Goal: Task Accomplishment & Management: Manage account settings

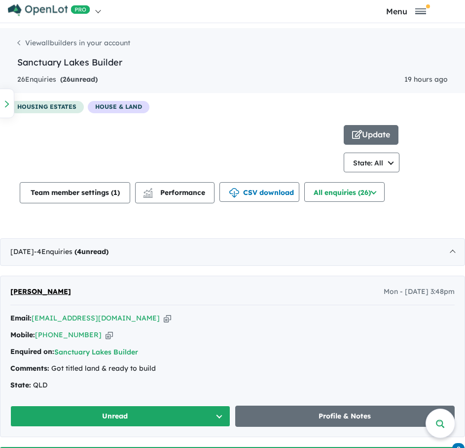
click at [44, 8] on img at bounding box center [49, 10] width 82 height 12
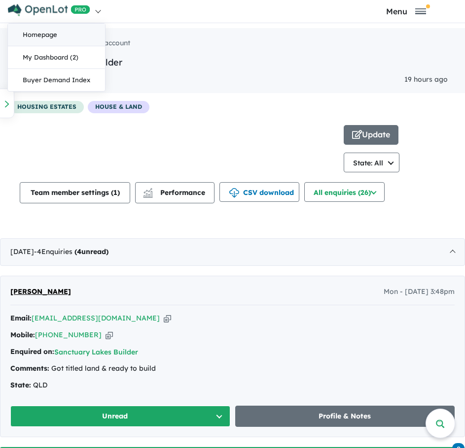
click at [34, 34] on link "Homepage" at bounding box center [56, 35] width 97 height 23
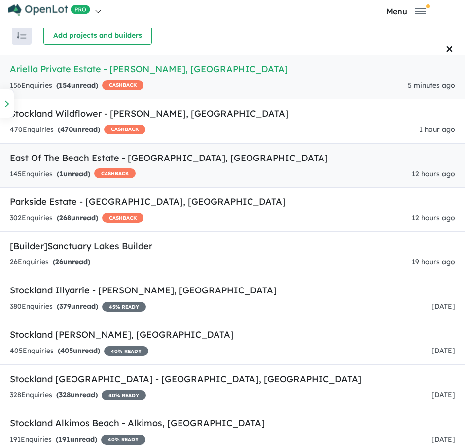
scroll to position [5, 0]
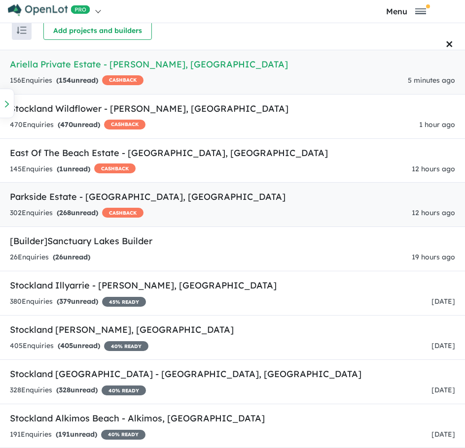
click at [193, 211] on div "302 Enquir ies ( 268 unread) CASHBACK 12 hours ago" at bounding box center [232, 213] width 445 height 12
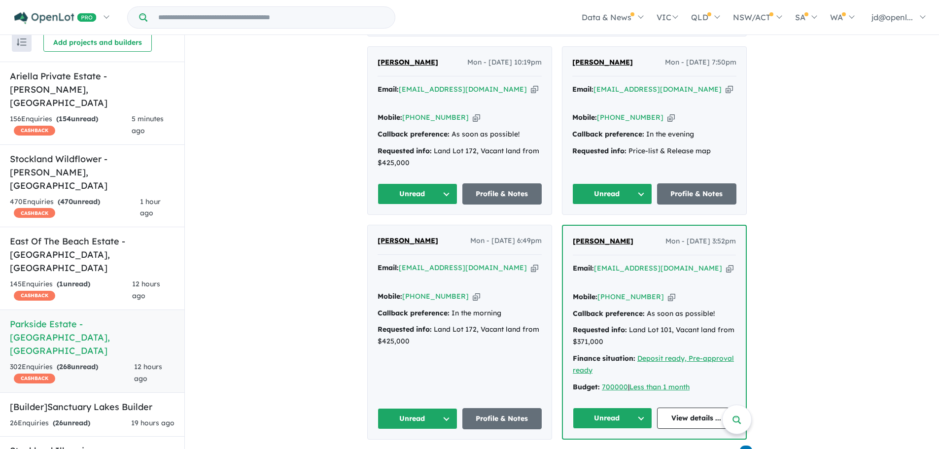
scroll to position [539, 0]
click at [472, 408] on link "View details ..." at bounding box center [696, 418] width 79 height 21
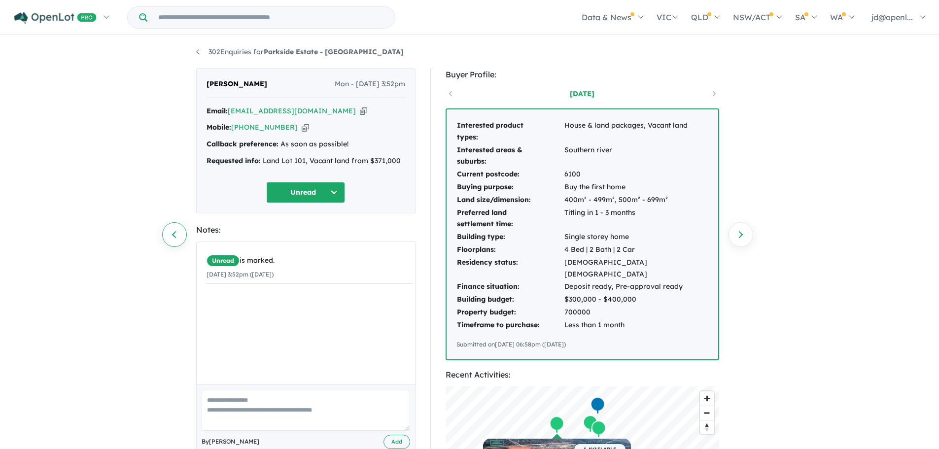
click at [175, 237] on link "Previous enquiry" at bounding box center [174, 234] width 25 height 25
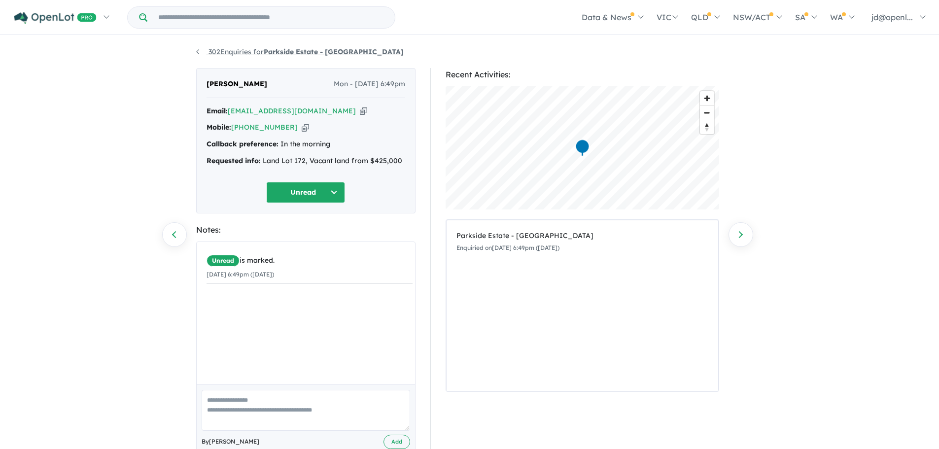
click at [198, 50] on link "302 Enquiries for Parkside Estate - Huntingdale" at bounding box center [299, 51] width 207 height 9
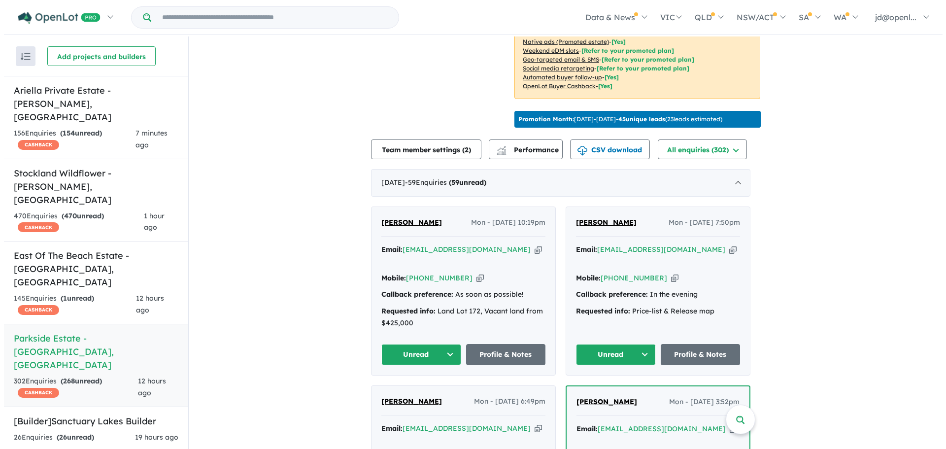
scroll to position [259, 0]
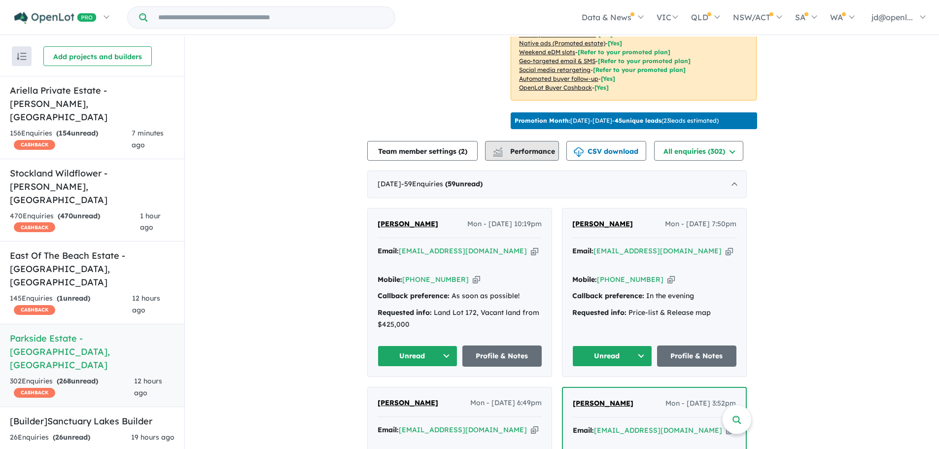
click at [513, 147] on span "Performance" at bounding box center [524, 151] width 61 height 9
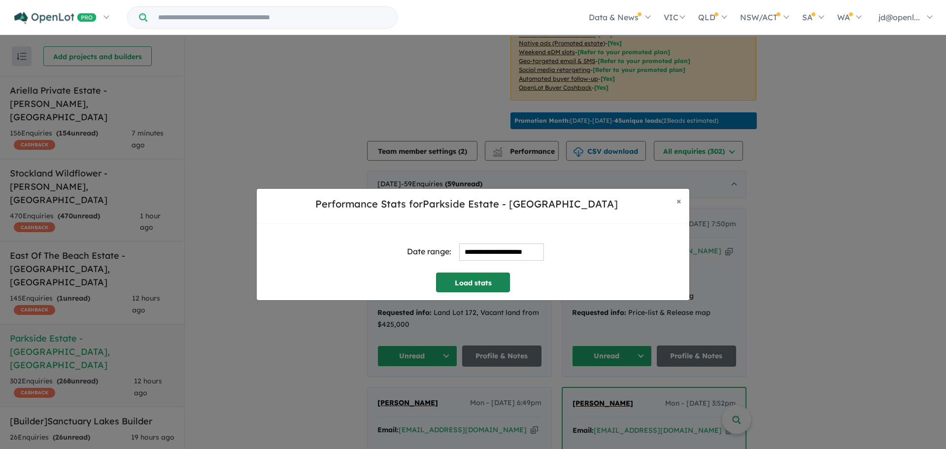
click at [467, 279] on button "Load stats" at bounding box center [473, 283] width 74 height 20
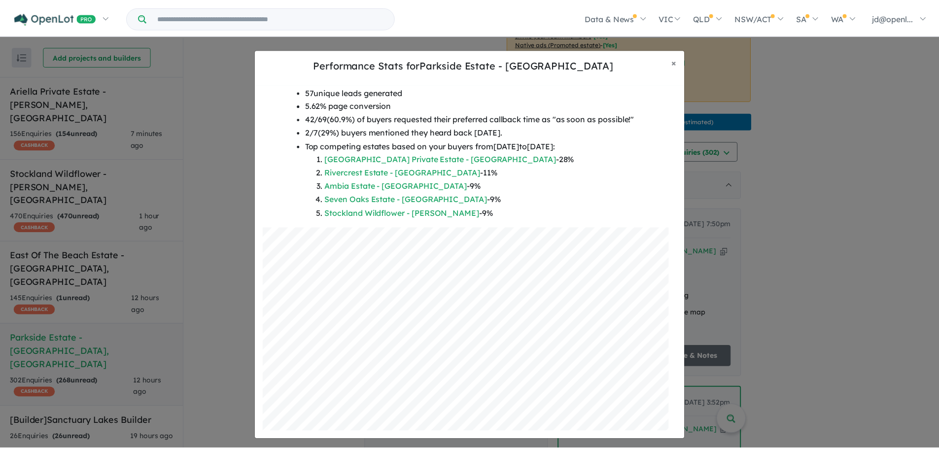
scroll to position [0, 0]
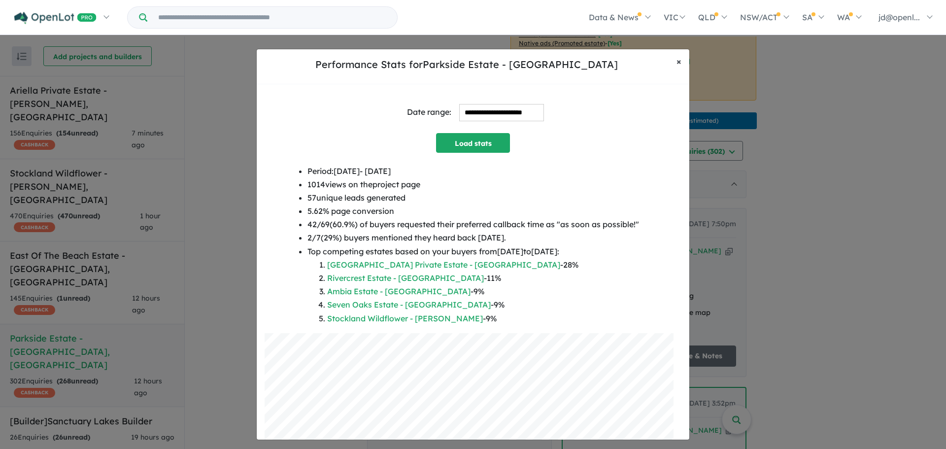
click at [678, 62] on span "×" at bounding box center [679, 61] width 5 height 11
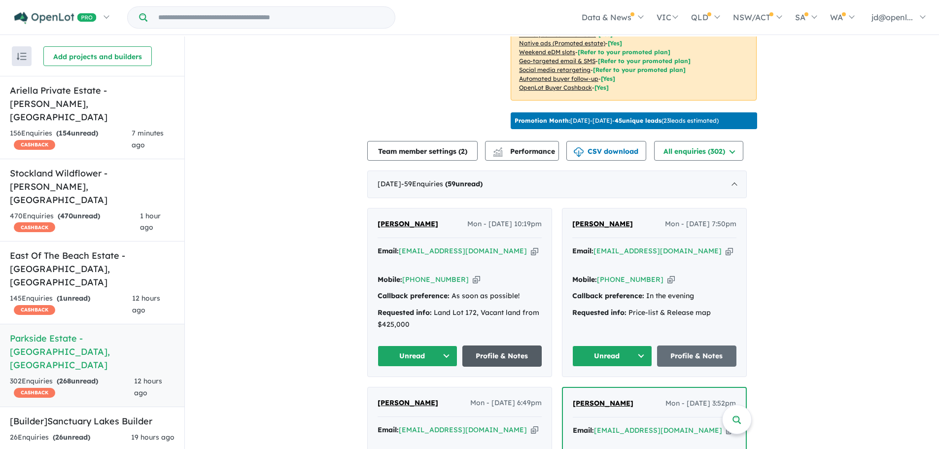
click at [486, 345] on link "Profile & Notes" at bounding box center [502, 355] width 80 height 21
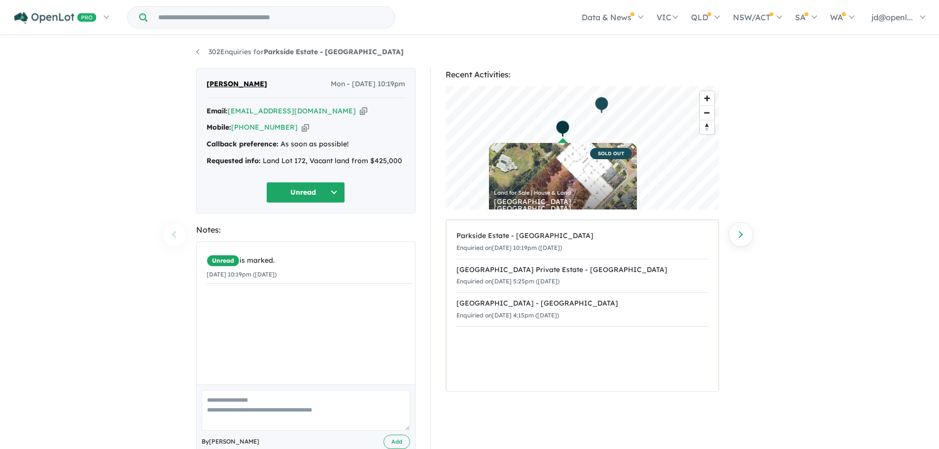
click at [335, 191] on button "Unread" at bounding box center [305, 192] width 79 height 21
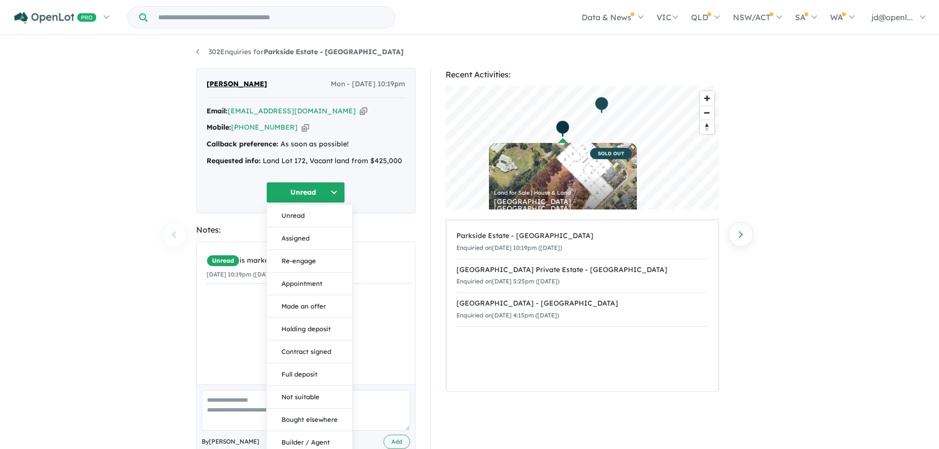
click at [412, 233] on div "Notes:" at bounding box center [305, 229] width 219 height 13
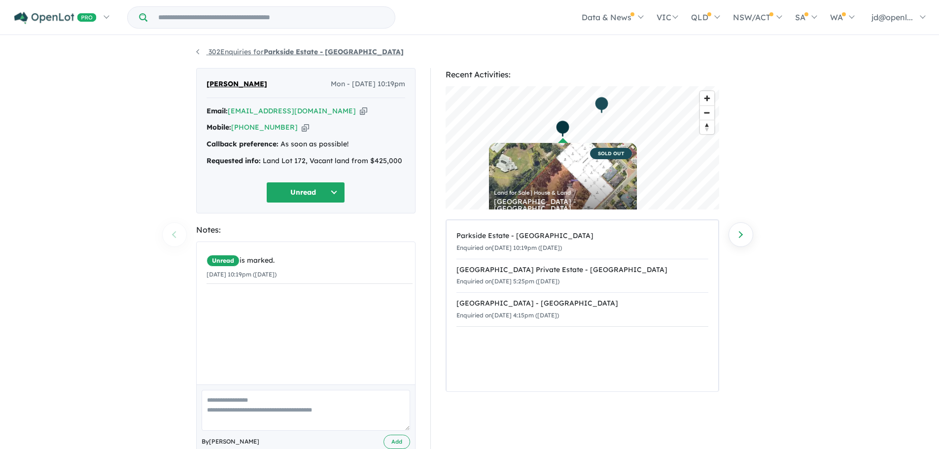
click at [197, 50] on link "302 Enquiries for Parkside Estate - Huntingdale" at bounding box center [299, 51] width 207 height 9
